Goal: Task Accomplishment & Management: Manage account settings

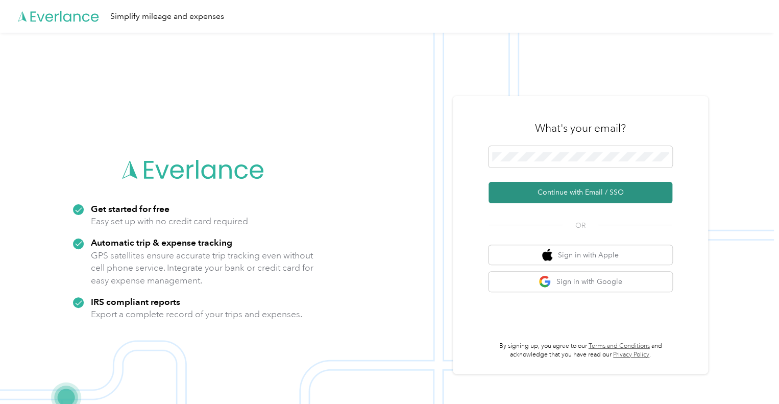
click at [571, 190] on button "Continue with Email / SSO" at bounding box center [580, 192] width 184 height 21
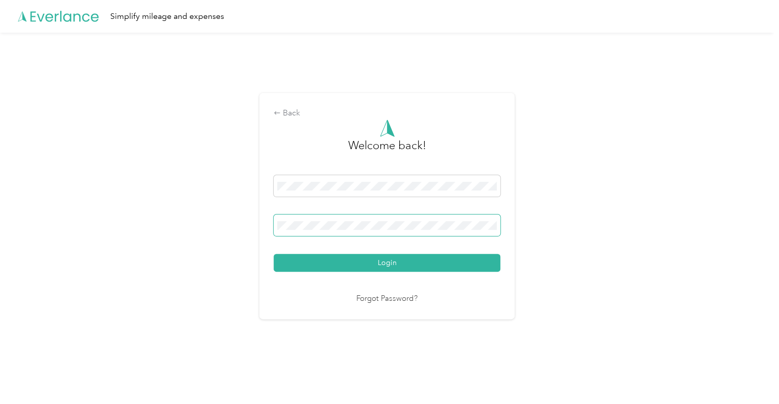
click at [461, 220] on span at bounding box center [387, 224] width 227 height 21
click at [435, 218] on span at bounding box center [387, 224] width 227 height 21
click at [274, 254] on button "Login" at bounding box center [387, 263] width 227 height 18
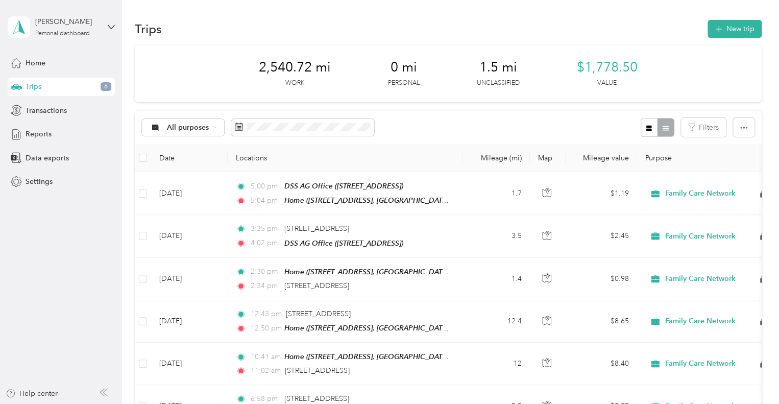
click at [76, 90] on div "Trips 6" at bounding box center [61, 87] width 107 height 18
click at [241, 126] on icon at bounding box center [239, 126] width 8 height 8
click at [236, 126] on icon at bounding box center [239, 126] width 8 height 8
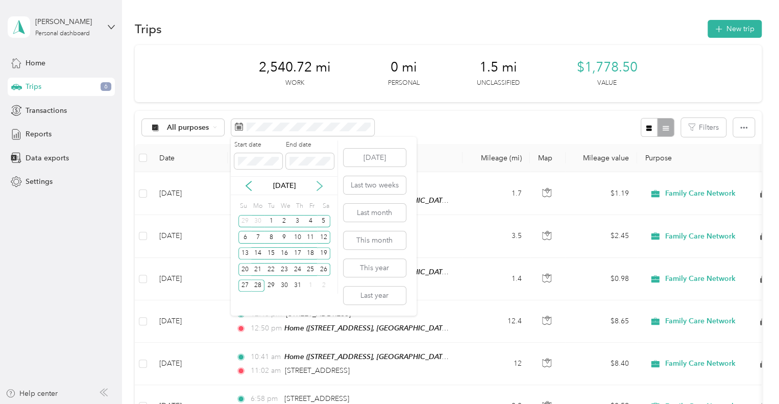
click at [320, 185] on icon at bounding box center [319, 186] width 10 height 10
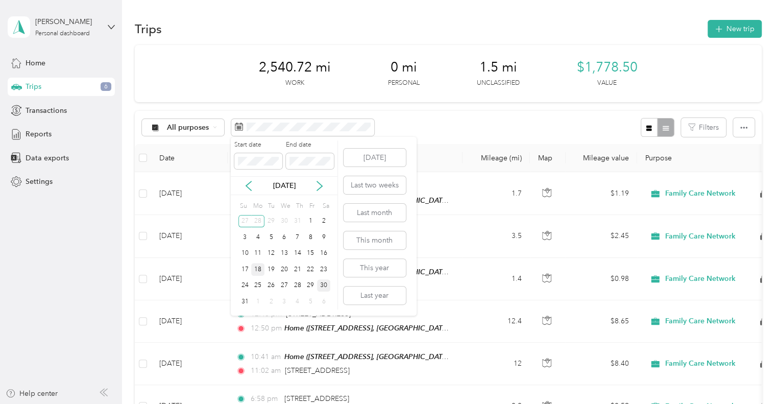
click at [260, 270] on div "18" at bounding box center [257, 269] width 13 height 13
click at [308, 283] on div "29" at bounding box center [310, 285] width 13 height 13
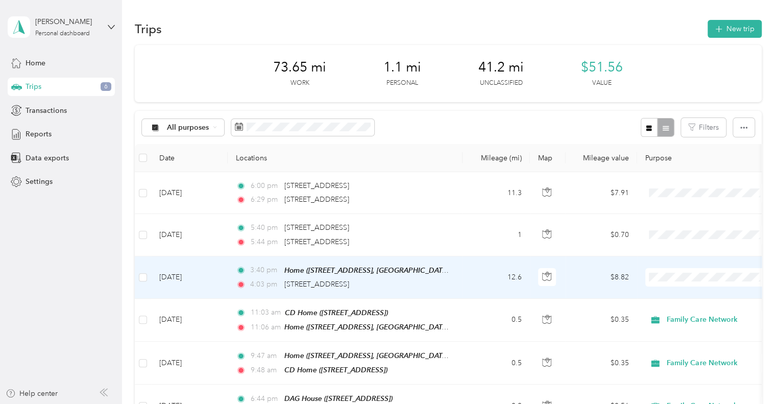
click at [667, 301] on ol "Family Care Network Personal" at bounding box center [708, 299] width 127 height 36
click at [672, 294] on span "Family Care Network" at bounding box center [717, 289] width 94 height 11
click at [467, 278] on td "12.6" at bounding box center [495, 277] width 67 height 42
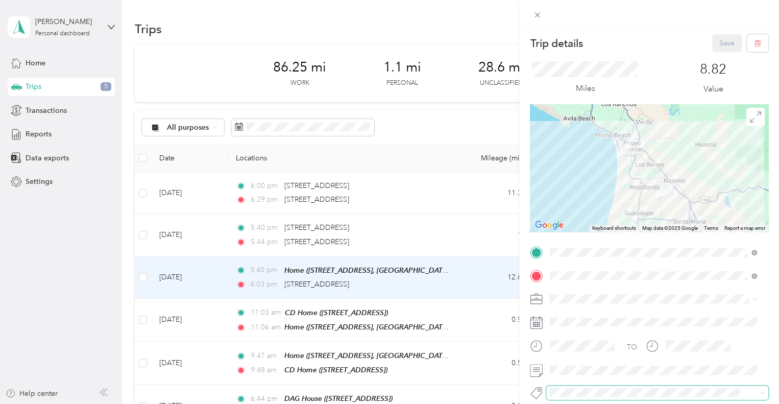
click at [584, 385] on span at bounding box center [657, 392] width 222 height 14
click at [584, 371] on ol "Admin Adoptions Bfh Cva Ffa Fsp Shared Fsp Tay Fsp Youth Housing Navigator Hous…" at bounding box center [653, 306] width 214 height 143
click at [580, 374] on button "Specialty Mhs" at bounding box center [580, 370] width 54 height 13
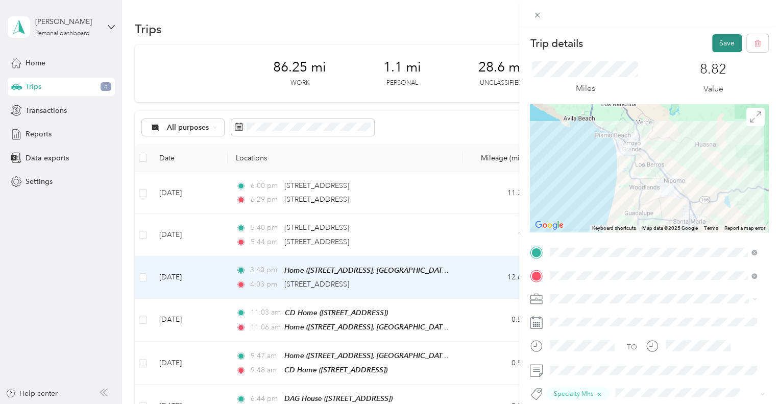
click at [721, 40] on button "Save" at bounding box center [727, 43] width 30 height 18
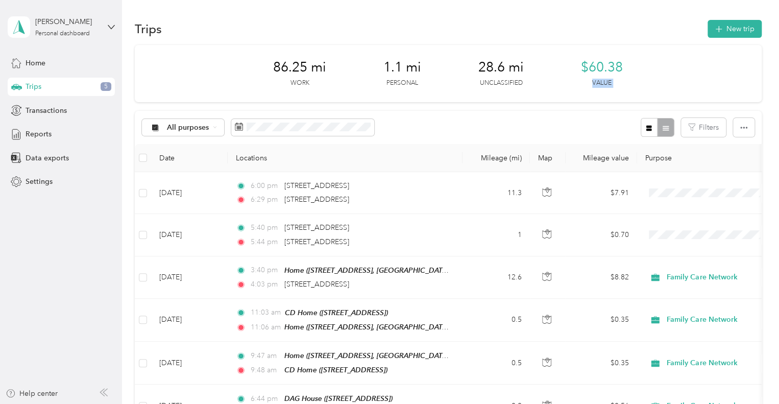
drag, startPoint x: 721, startPoint y: 40, endPoint x: 533, endPoint y: 138, distance: 211.8
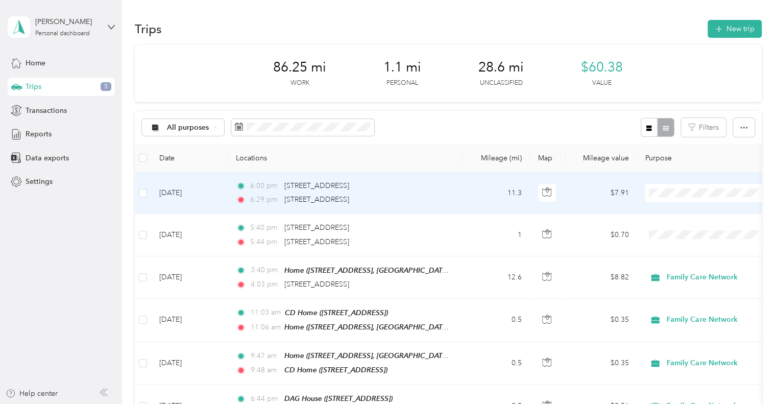
click at [433, 191] on div "6:00 pm [STREET_ADDRESS]" at bounding box center [343, 185] width 214 height 11
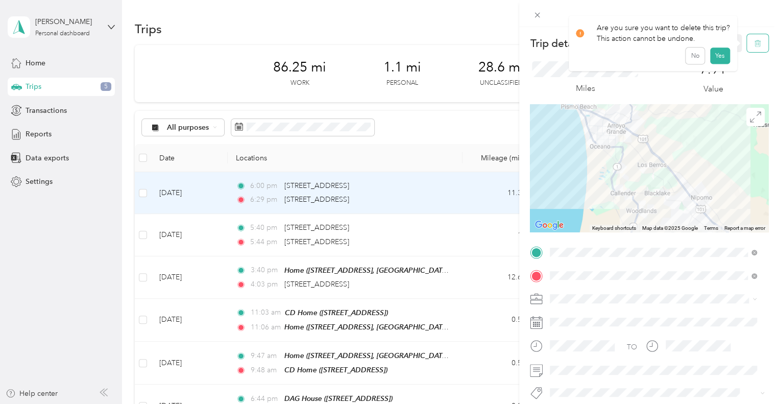
click at [755, 48] on button "button" at bounding box center [757, 43] width 21 height 18
click at [713, 55] on button "Yes" at bounding box center [719, 55] width 20 height 16
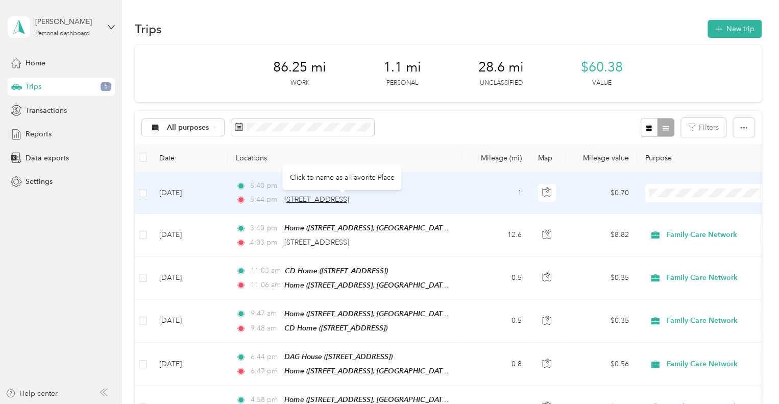
click at [349, 202] on span "[STREET_ADDRESS]" at bounding box center [316, 199] width 65 height 9
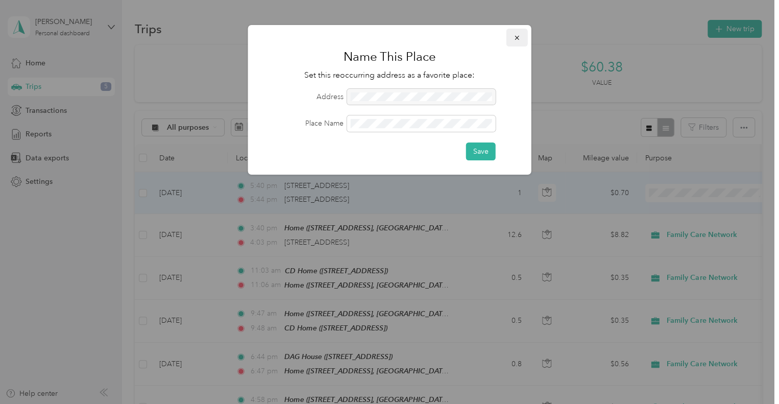
click at [518, 37] on icon "button" at bounding box center [516, 37] width 7 height 7
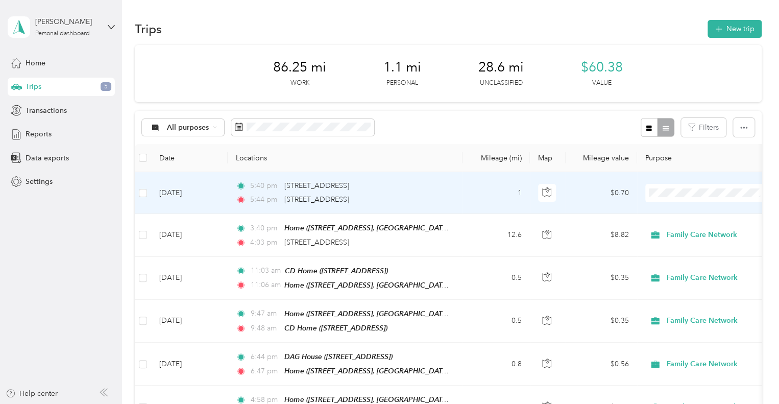
click at [216, 188] on td "[DATE]" at bounding box center [189, 193] width 77 height 42
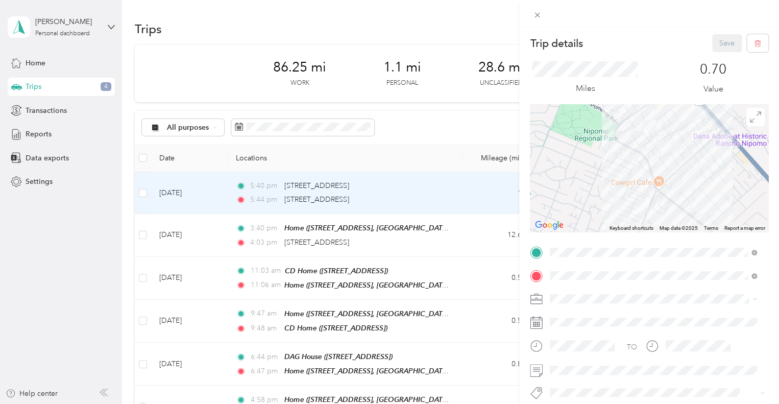
click at [584, 312] on span "Family Care Network" at bounding box center [586, 316] width 67 height 9
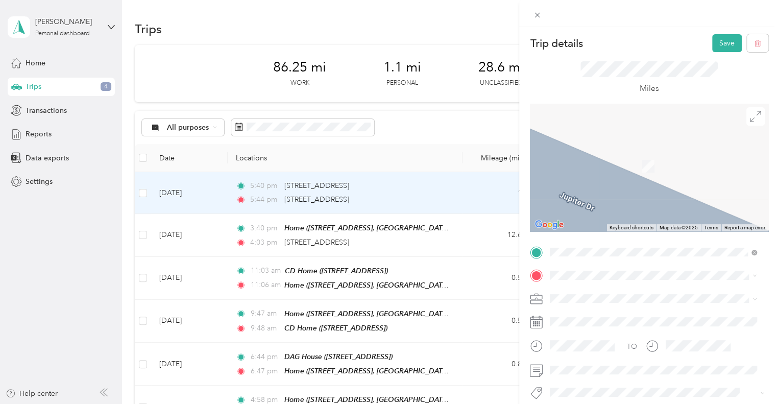
click at [688, 175] on ol "From search results [STREET_ADDRESS][US_STATE], [GEOGRAPHIC_DATA] [GEOGRAPHIC_D…" at bounding box center [653, 182] width 214 height 109
click at [587, 162] on span "[STREET_ADDRESS][US_STATE]" at bounding box center [620, 157] width 102 height 9
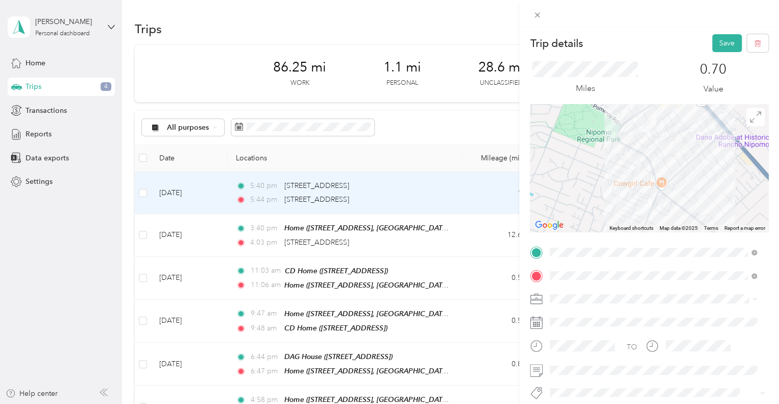
click at [588, 375] on button "Specialty Mhs" at bounding box center [580, 369] width 54 height 13
click at [717, 41] on button "Save" at bounding box center [727, 43] width 30 height 18
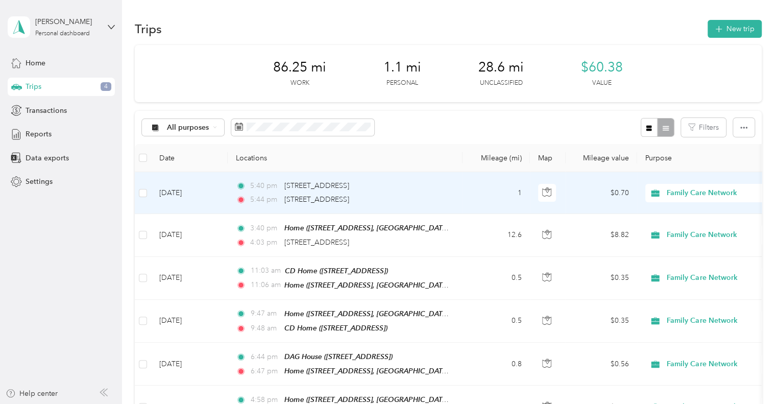
click at [448, 194] on div "5:44 pm [STREET_ADDRESS]" at bounding box center [343, 199] width 214 height 11
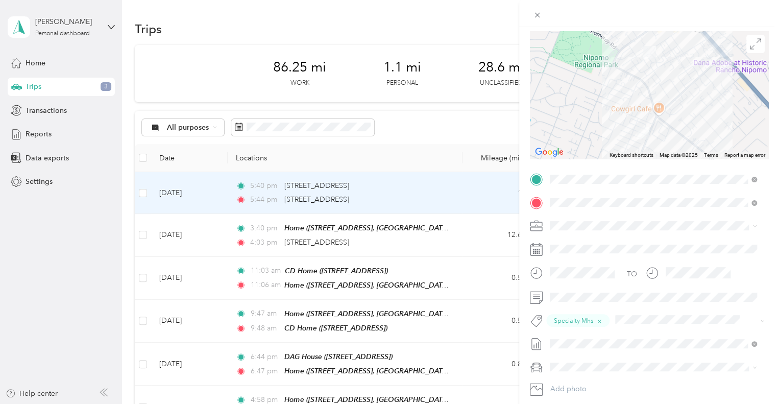
scroll to position [73, 0]
click at [676, 383] on button "Add photo" at bounding box center [657, 388] width 222 height 14
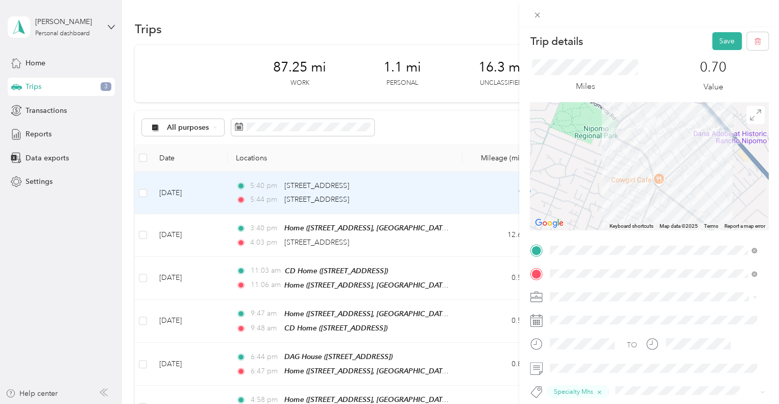
scroll to position [1, 0]
click at [717, 40] on button "Save" at bounding box center [727, 43] width 30 height 18
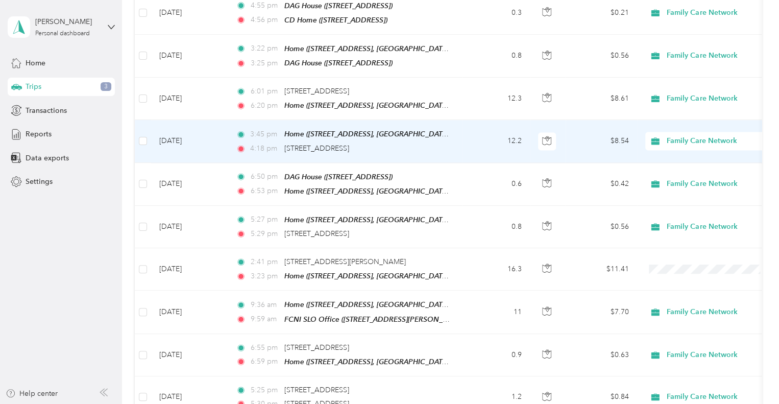
scroll to position [782, 0]
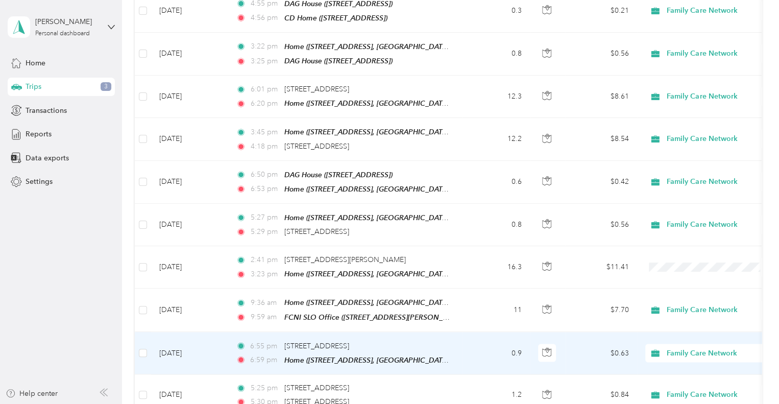
click at [224, 332] on td "[DATE]" at bounding box center [189, 353] width 77 height 42
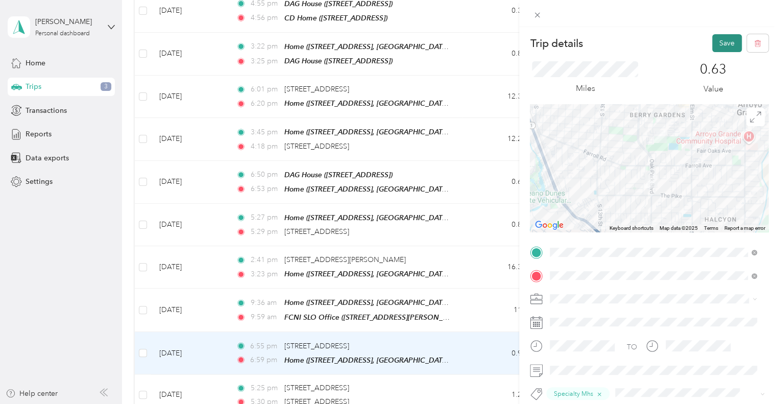
click at [725, 40] on button "Save" at bounding box center [727, 43] width 30 height 18
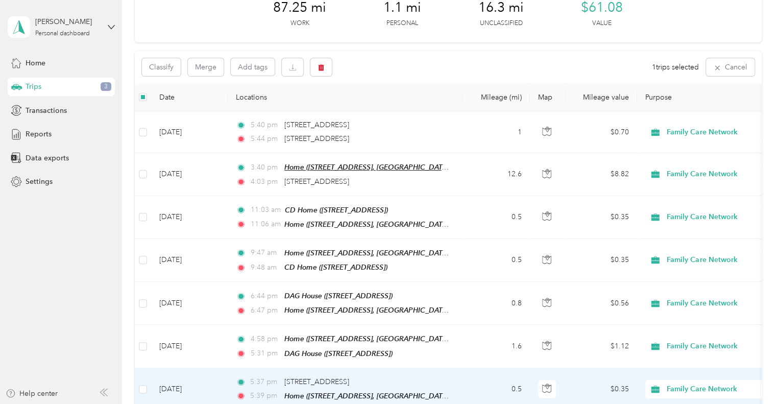
scroll to position [58, 0]
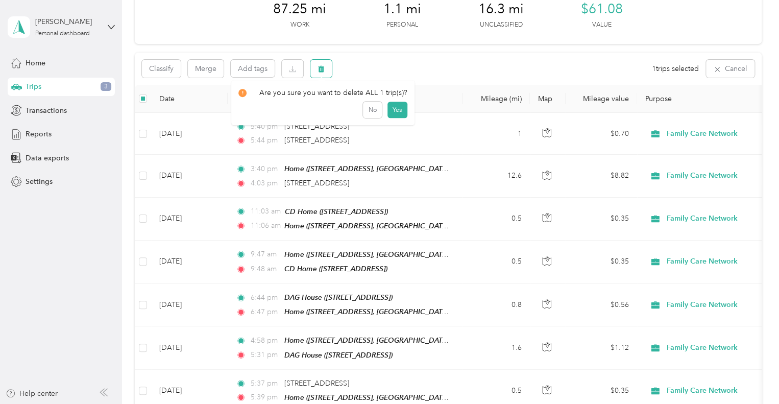
click at [325, 74] on button "button" at bounding box center [320, 69] width 21 height 18
click at [395, 110] on button "Yes" at bounding box center [397, 111] width 20 height 16
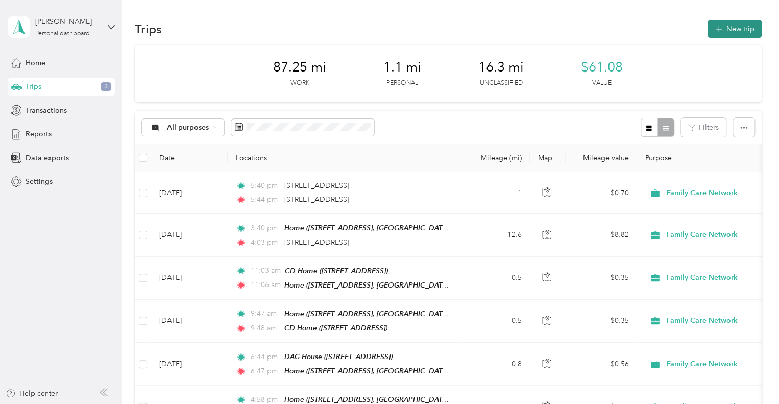
click at [713, 26] on icon "button" at bounding box center [718, 29] width 12 height 12
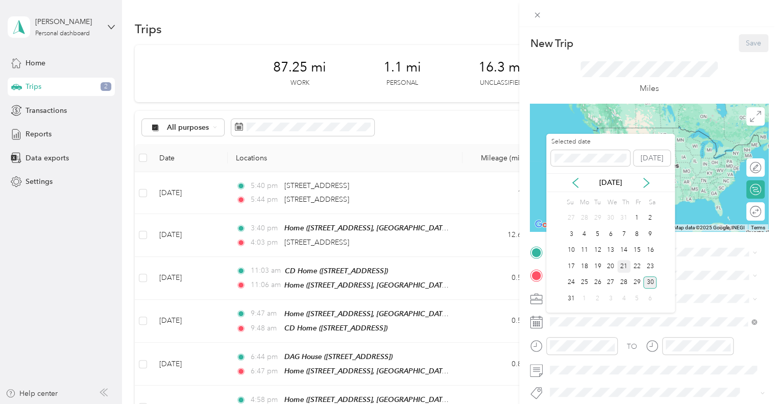
click at [624, 264] on div "21" at bounding box center [623, 266] width 13 height 13
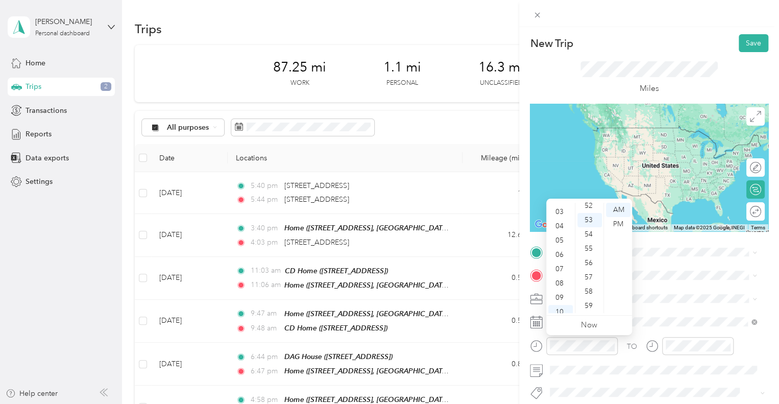
scroll to position [20, 0]
click at [555, 220] on div "02" at bounding box center [560, 218] width 24 height 14
click at [621, 224] on div "PM" at bounding box center [618, 224] width 24 height 14
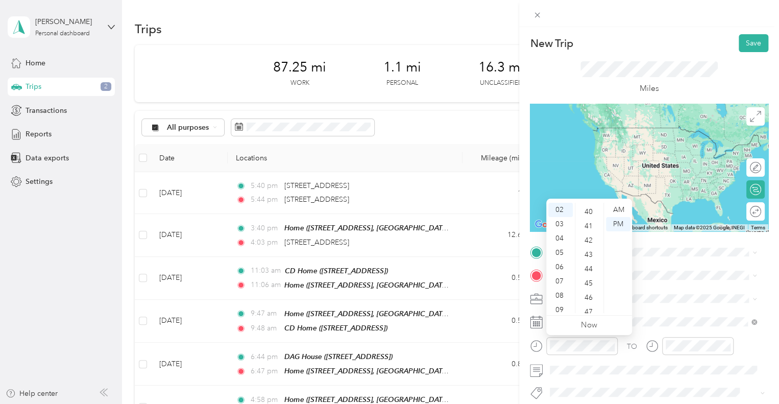
click at [582, 226] on div "41" at bounding box center [589, 226] width 24 height 14
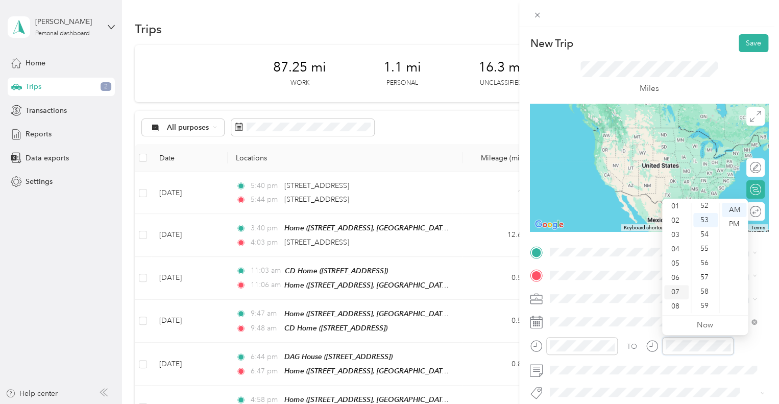
scroll to position [17, 0]
click at [676, 231] on div "03" at bounding box center [676, 235] width 24 height 14
click at [709, 213] on div "00" at bounding box center [705, 210] width 24 height 14
click at [737, 222] on div "PM" at bounding box center [734, 224] width 24 height 14
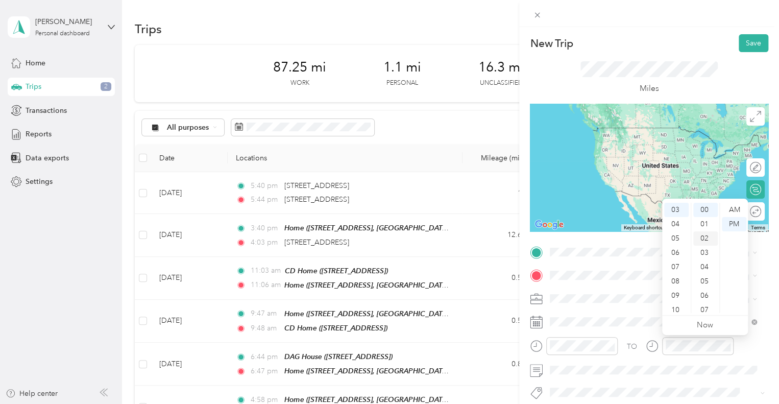
click at [710, 239] on div "02" at bounding box center [705, 238] width 24 height 14
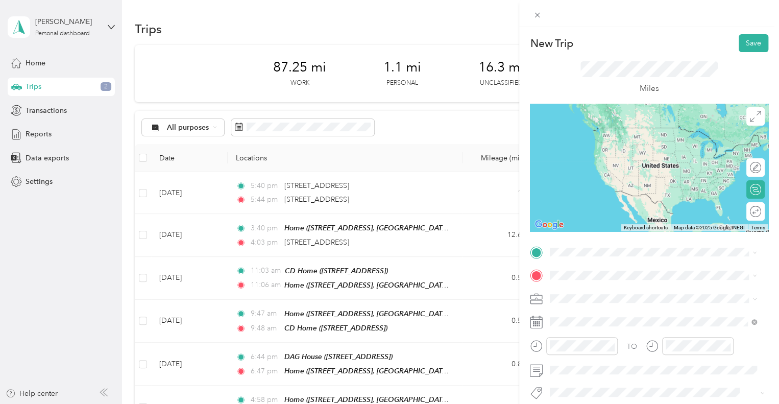
click at [589, 375] on li "Specialty Mhs" at bounding box center [653, 368] width 214 height 20
click at [623, 132] on div "TEAM FCNI SLO Office" at bounding box center [648, 131] width 159 height 12
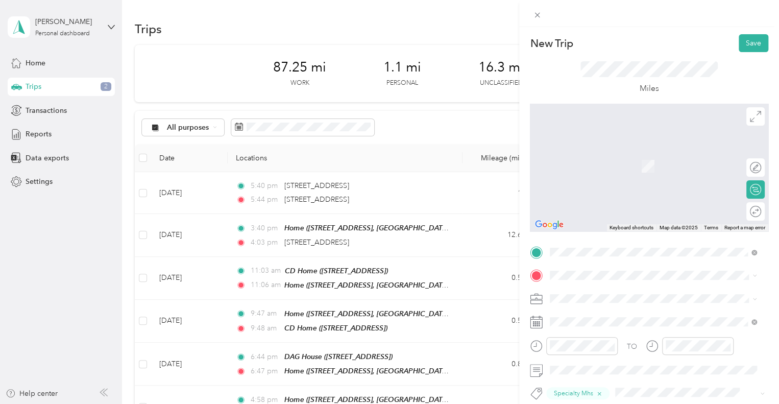
click at [610, 219] on div "Home [STREET_ADDRESS][GEOGRAPHIC_DATA], [GEOGRAPHIC_DATA][PERSON_NAME], [US_STA…" at bounding box center [661, 198] width 184 height 43
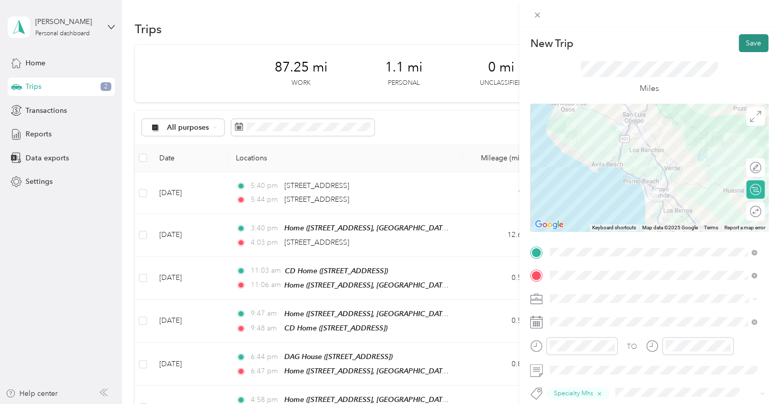
click at [742, 39] on button "Save" at bounding box center [753, 43] width 30 height 18
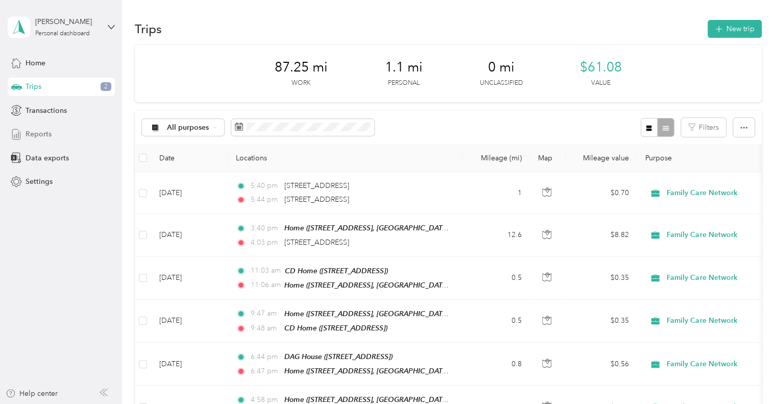
click at [41, 139] on span "Reports" at bounding box center [39, 134] width 26 height 11
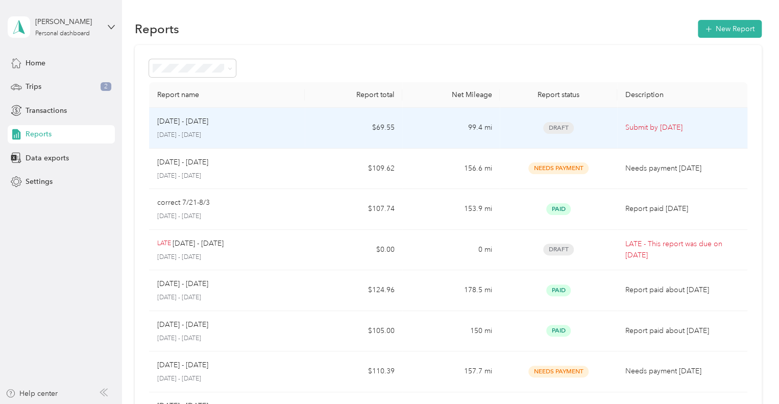
click at [260, 125] on div "[DATE] - [DATE]" at bounding box center [227, 121] width 140 height 11
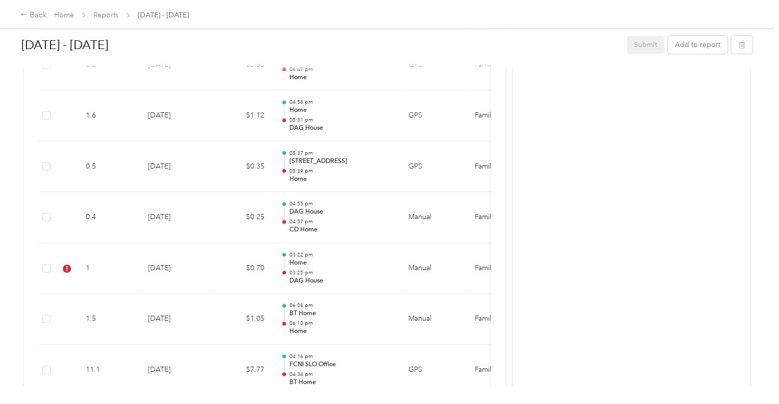
scroll to position [612, 0]
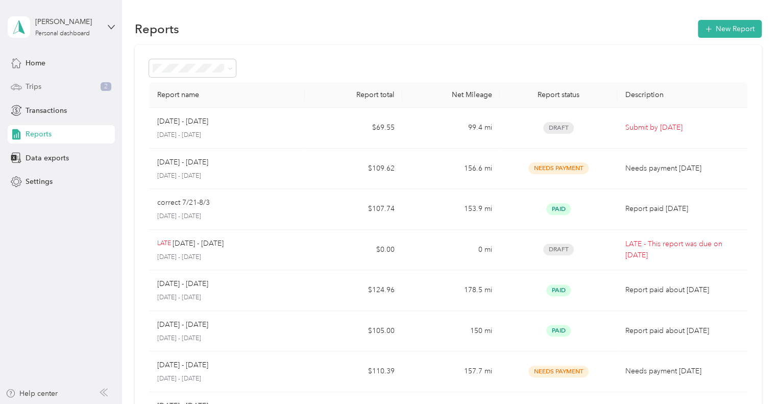
click at [71, 82] on div "Trips 2" at bounding box center [61, 87] width 107 height 18
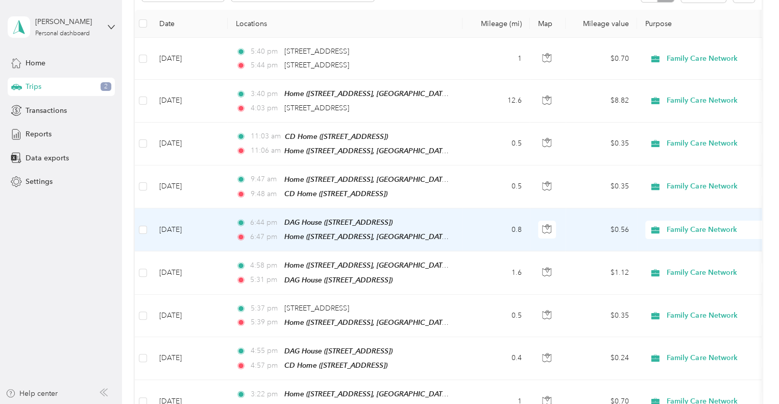
scroll to position [139, 0]
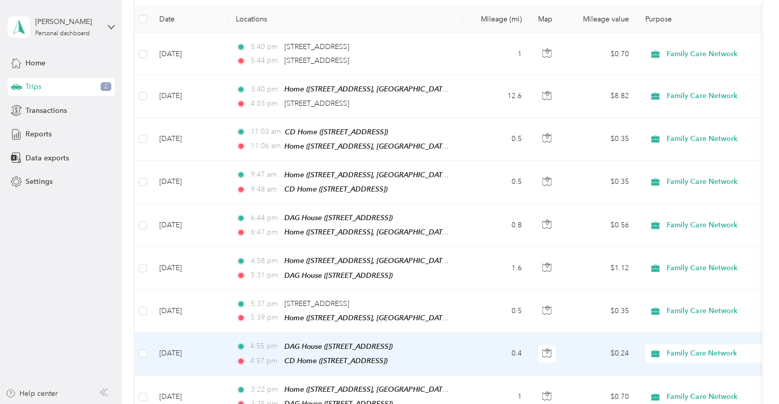
click at [449, 355] on div "4:57 pm CD Home ([STREET_ADDRESS])" at bounding box center [343, 361] width 214 height 12
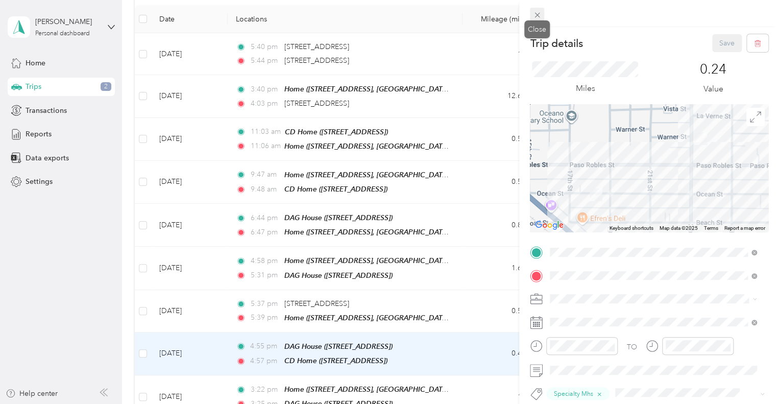
click at [540, 14] on icon at bounding box center [537, 15] width 9 height 9
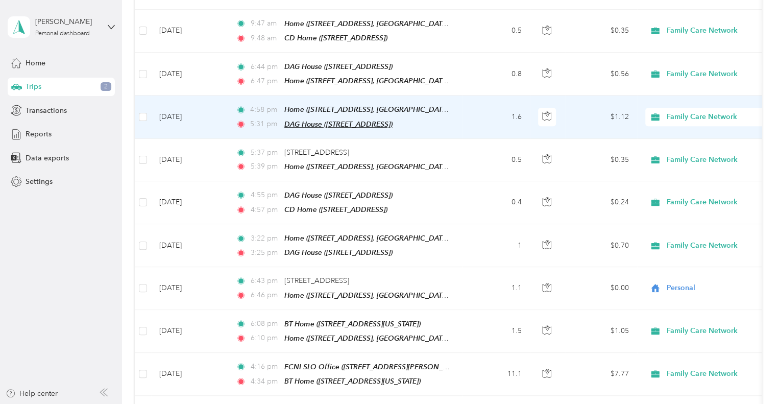
scroll to position [291, 0]
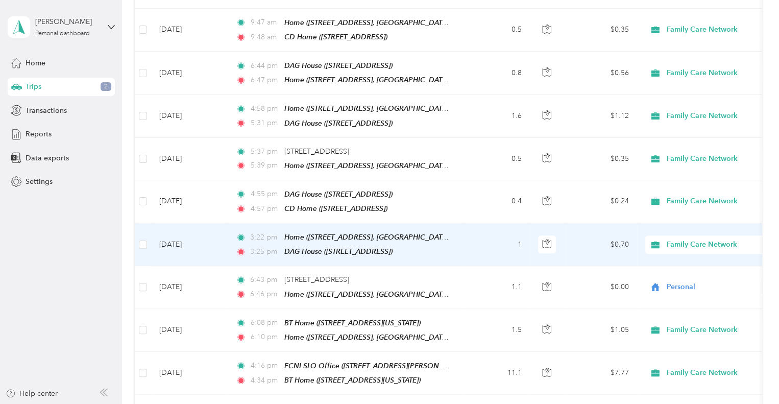
click at [460, 236] on td "3:22 pm Home ([STREET_ADDRESS], [GEOGRAPHIC_DATA][PERSON_NAME], [US_STATE]) 3:2…" at bounding box center [345, 244] width 235 height 43
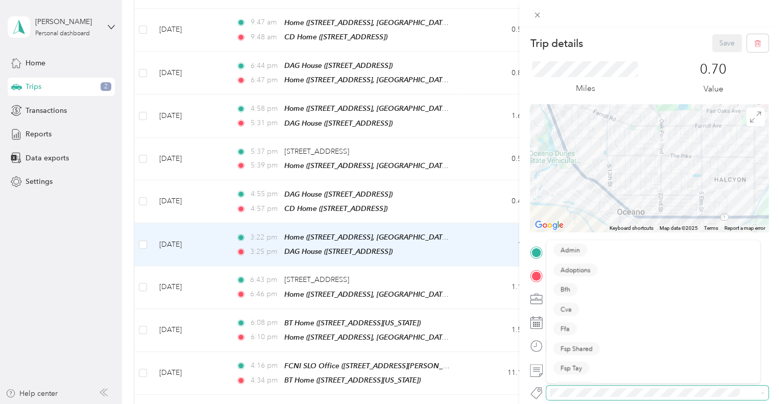
click at [559, 387] on span at bounding box center [648, 392] width 205 height 11
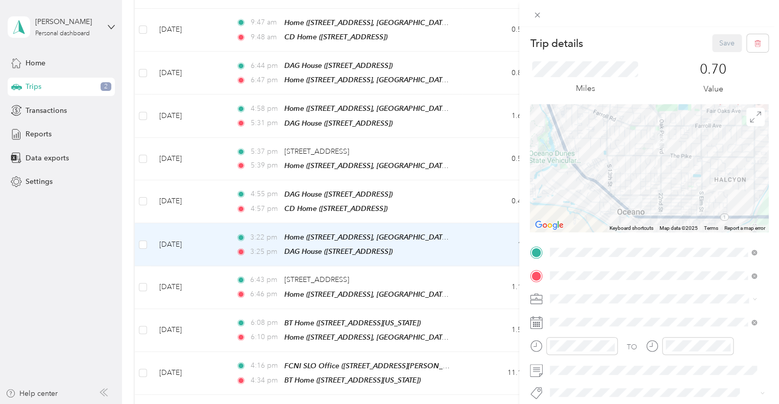
click at [590, 372] on ol "Admin Adoptions Bfh Cva Ffa Fsp Shared Fsp Tay Fsp Youth Housing Navigator Hous…" at bounding box center [653, 307] width 214 height 143
click at [660, 75] on div "0.70 Value" at bounding box center [713, 78] width 110 height 34
click at [581, 371] on span "Specialty Mhs" at bounding box center [579, 373] width 39 height 9
click at [722, 37] on button "Save" at bounding box center [727, 43] width 30 height 18
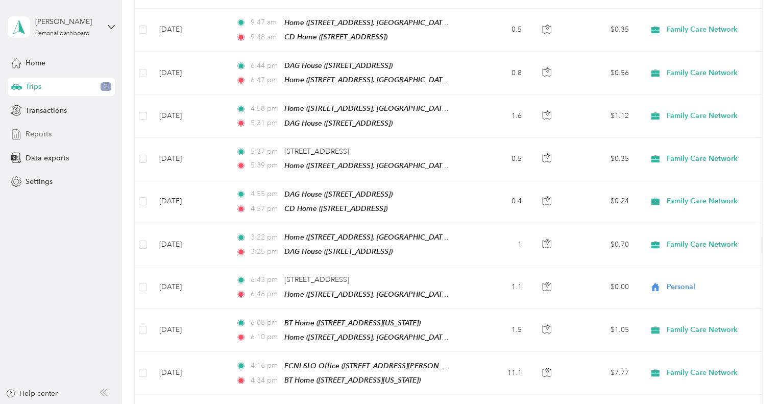
click at [43, 134] on span "Reports" at bounding box center [39, 134] width 26 height 11
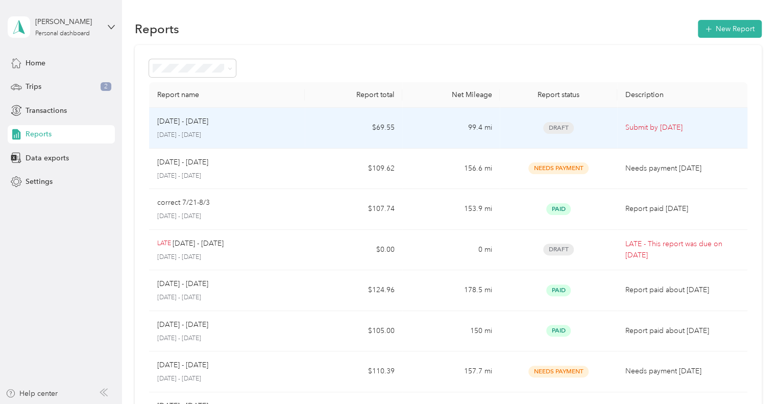
click at [347, 132] on td "$69.55" at bounding box center [353, 128] width 97 height 41
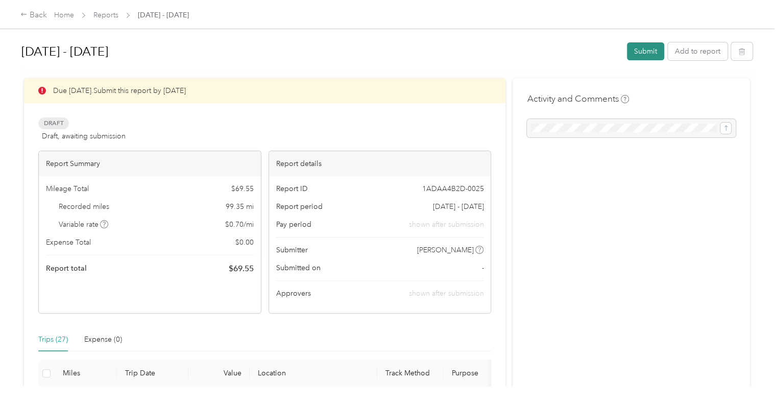
click at [637, 54] on button "Submit" at bounding box center [645, 51] width 37 height 18
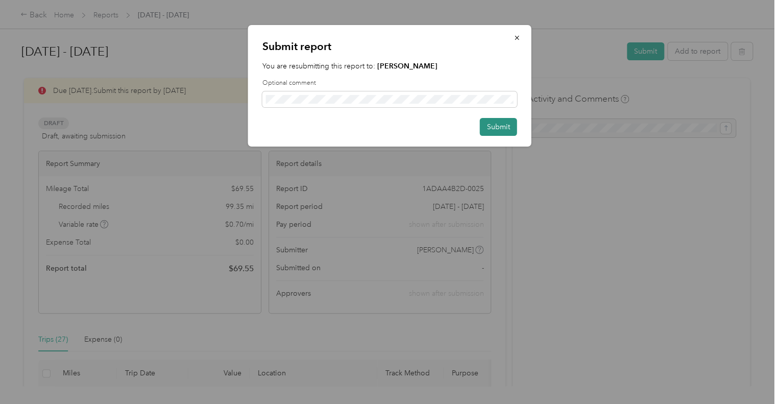
click at [489, 124] on button "Submit" at bounding box center [498, 127] width 37 height 18
